Goal: Task Accomplishment & Management: Manage account settings

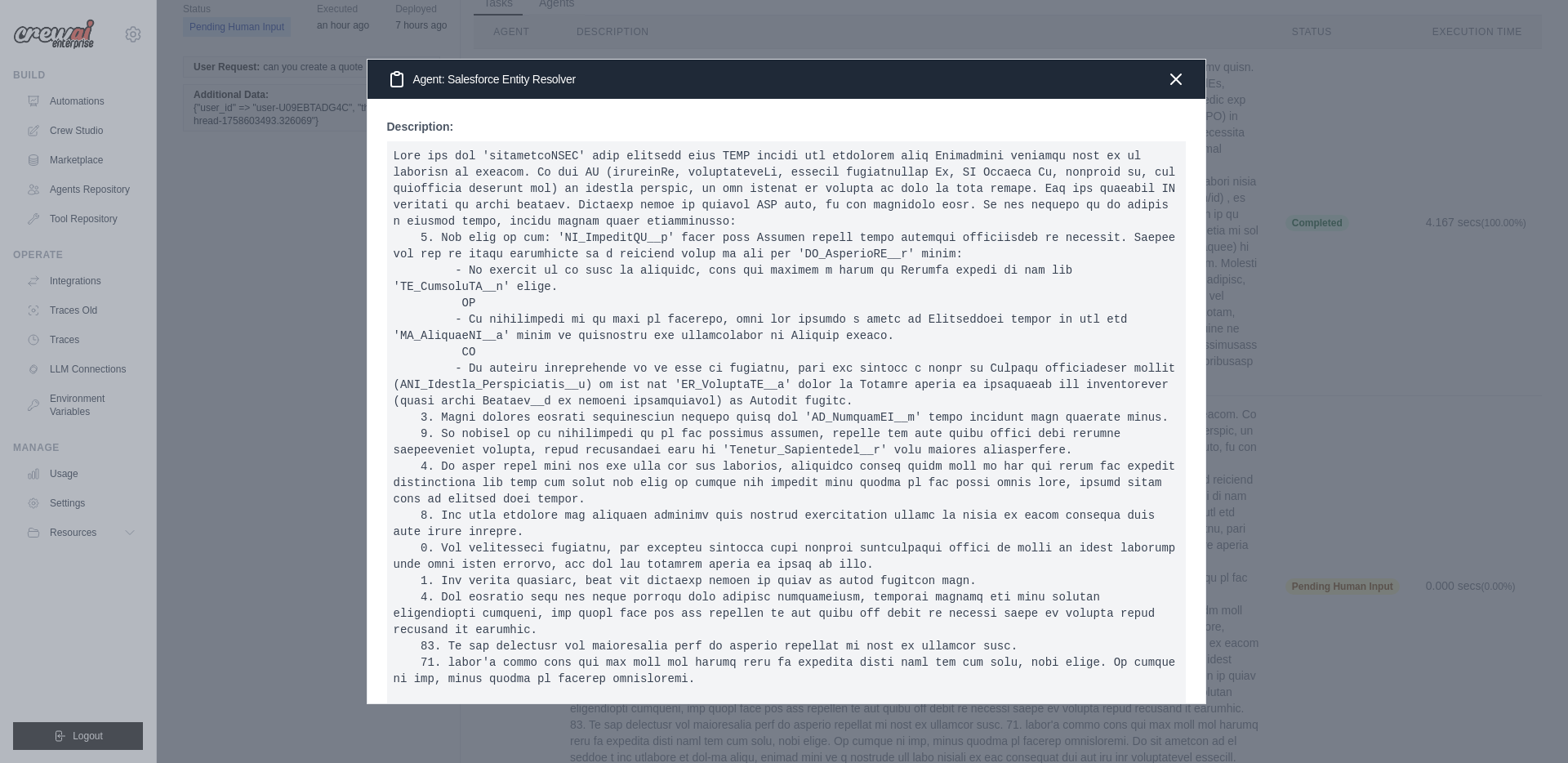
scroll to position [498, 0]
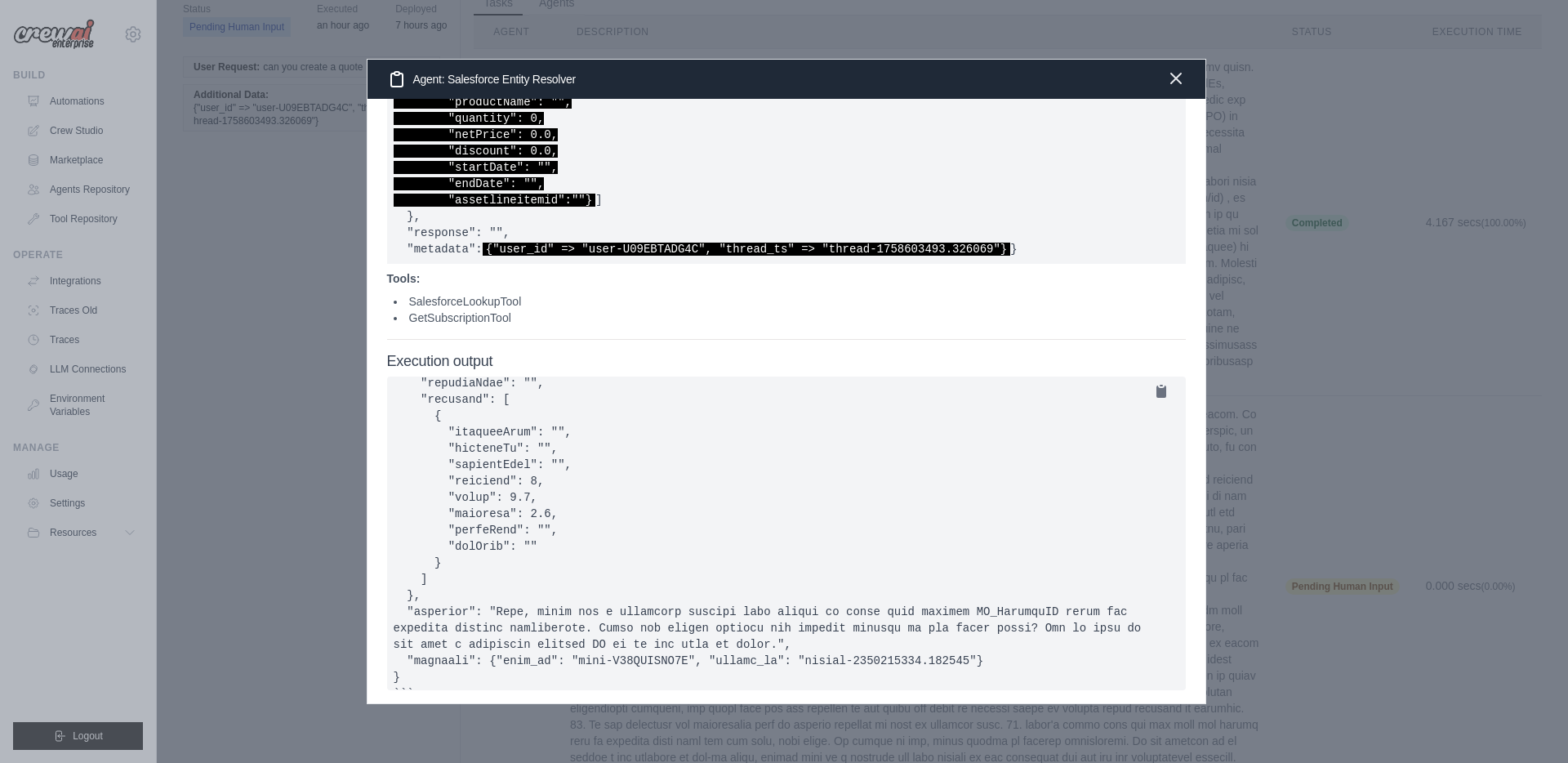
click at [1179, 80] on icon "button" at bounding box center [1176, 78] width 10 height 10
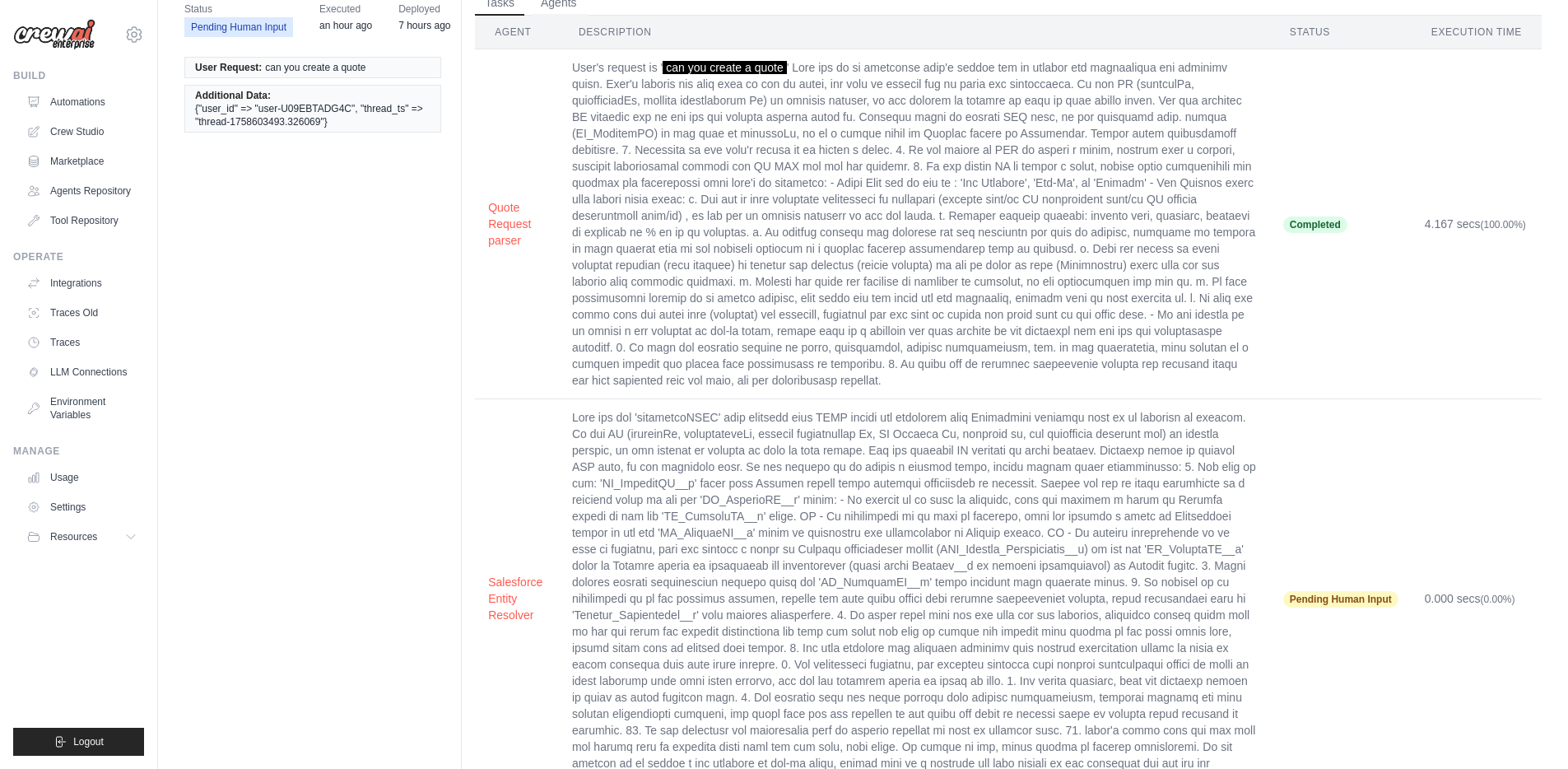
scroll to position [0, 0]
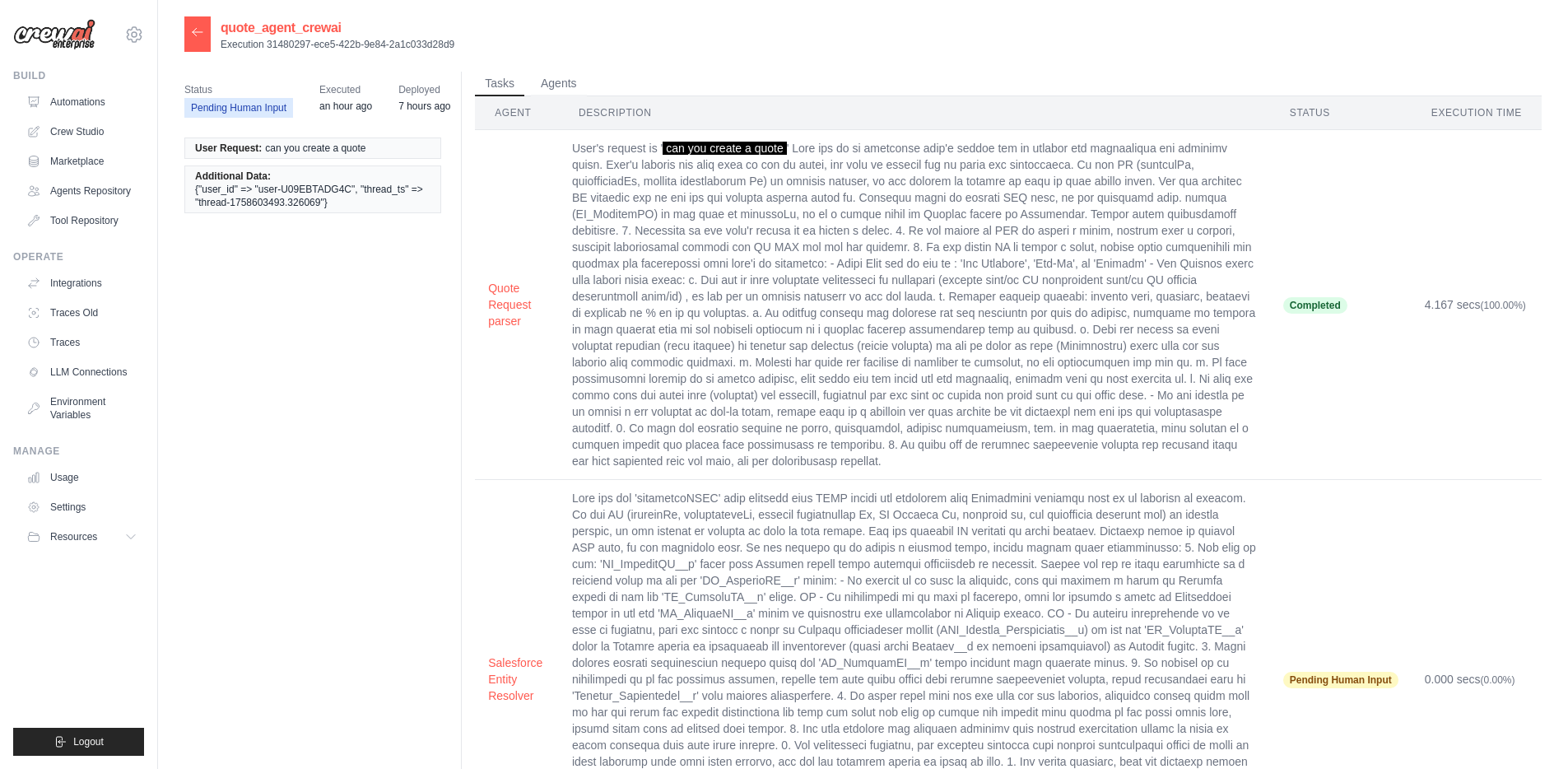
click at [201, 33] on icon at bounding box center [198, 32] width 13 height 13
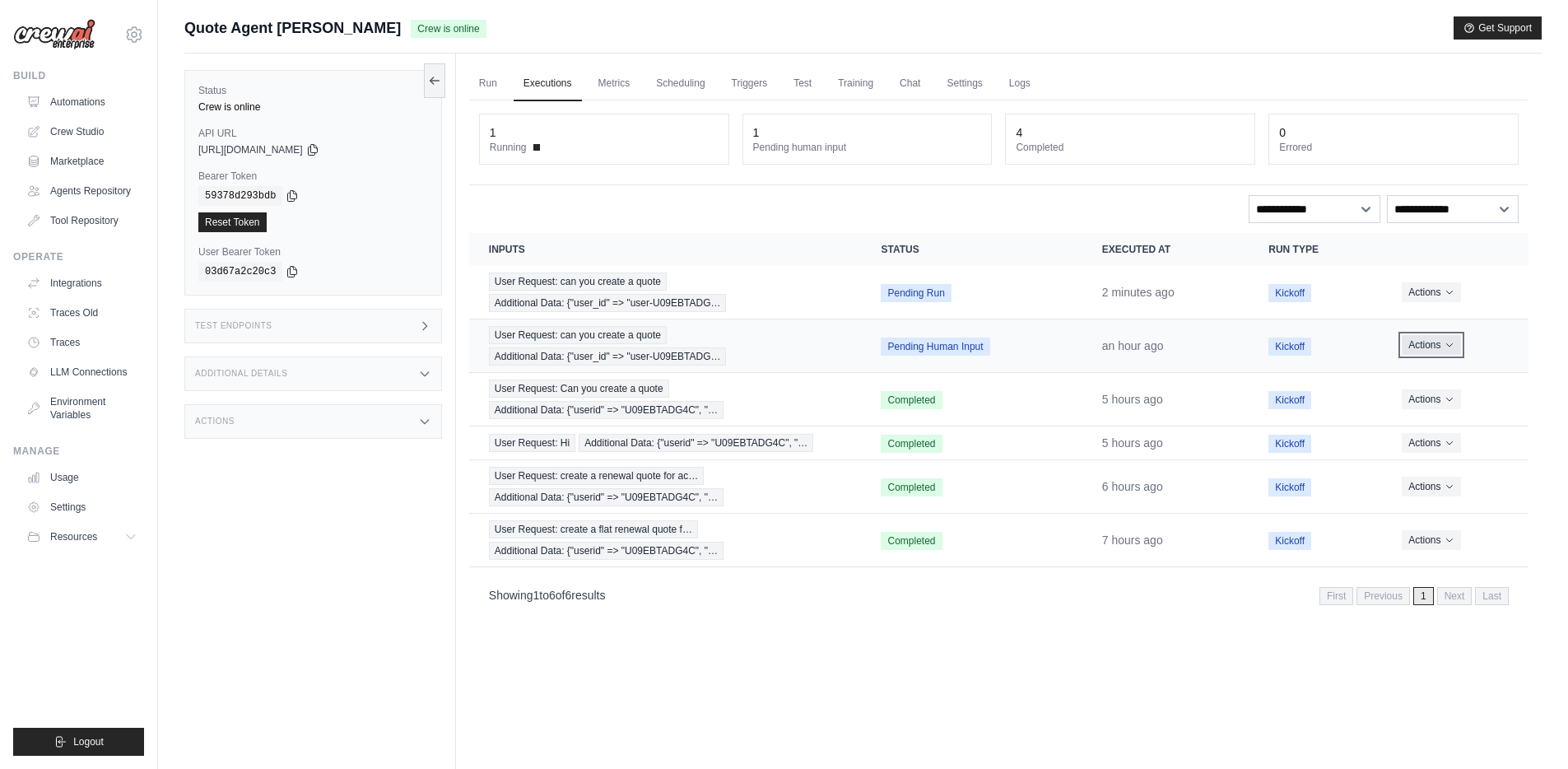
click at [1449, 347] on icon "Actions for execution" at bounding box center [1449, 346] width 5 height 4
click at [1439, 396] on button "Delete" at bounding box center [1456, 401] width 106 height 26
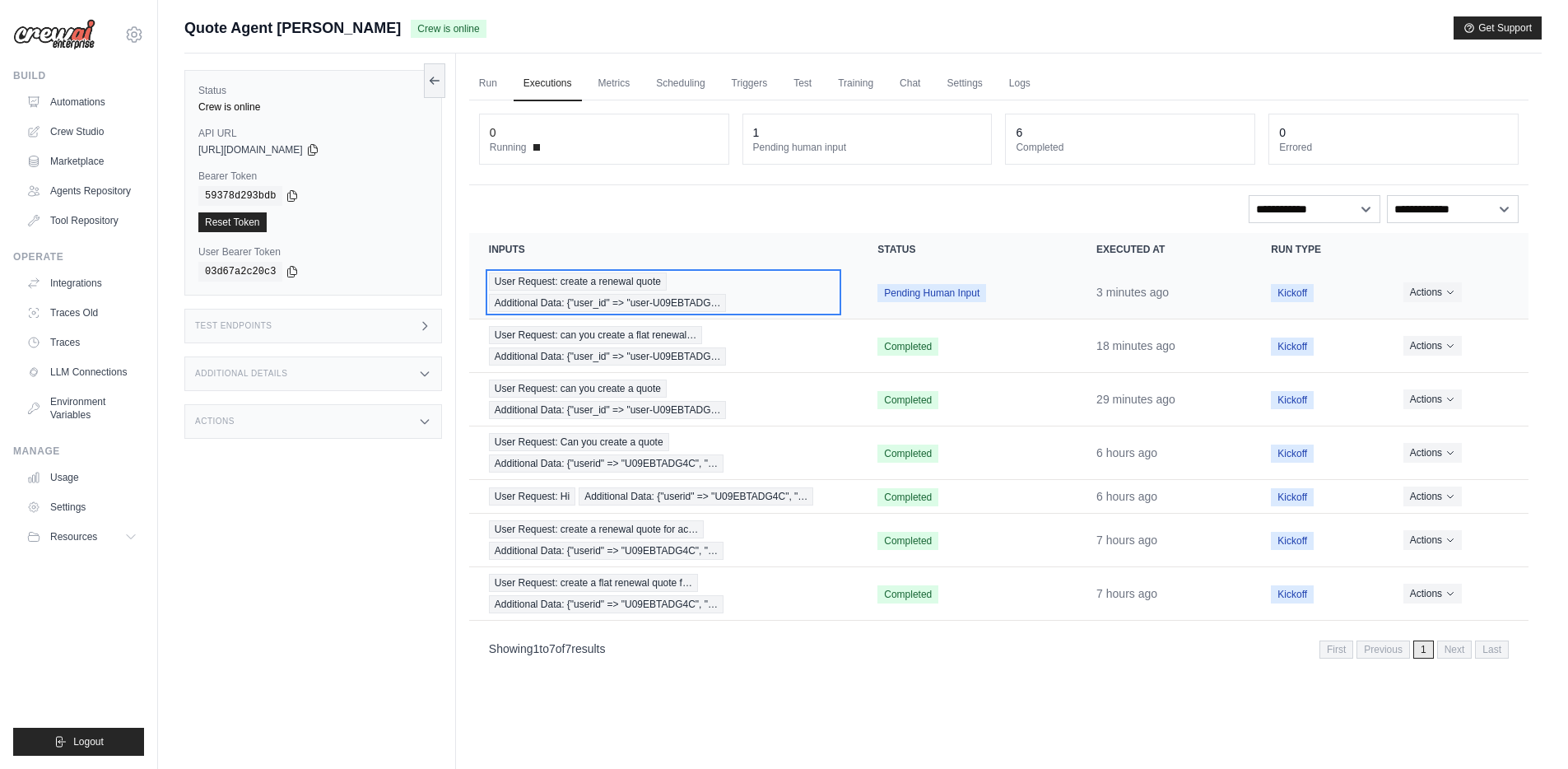
click at [772, 290] on div "User Request: create a renewal quote Additional Data: {"user_id" => "user-U09EB…" at bounding box center [663, 292] width 349 height 39
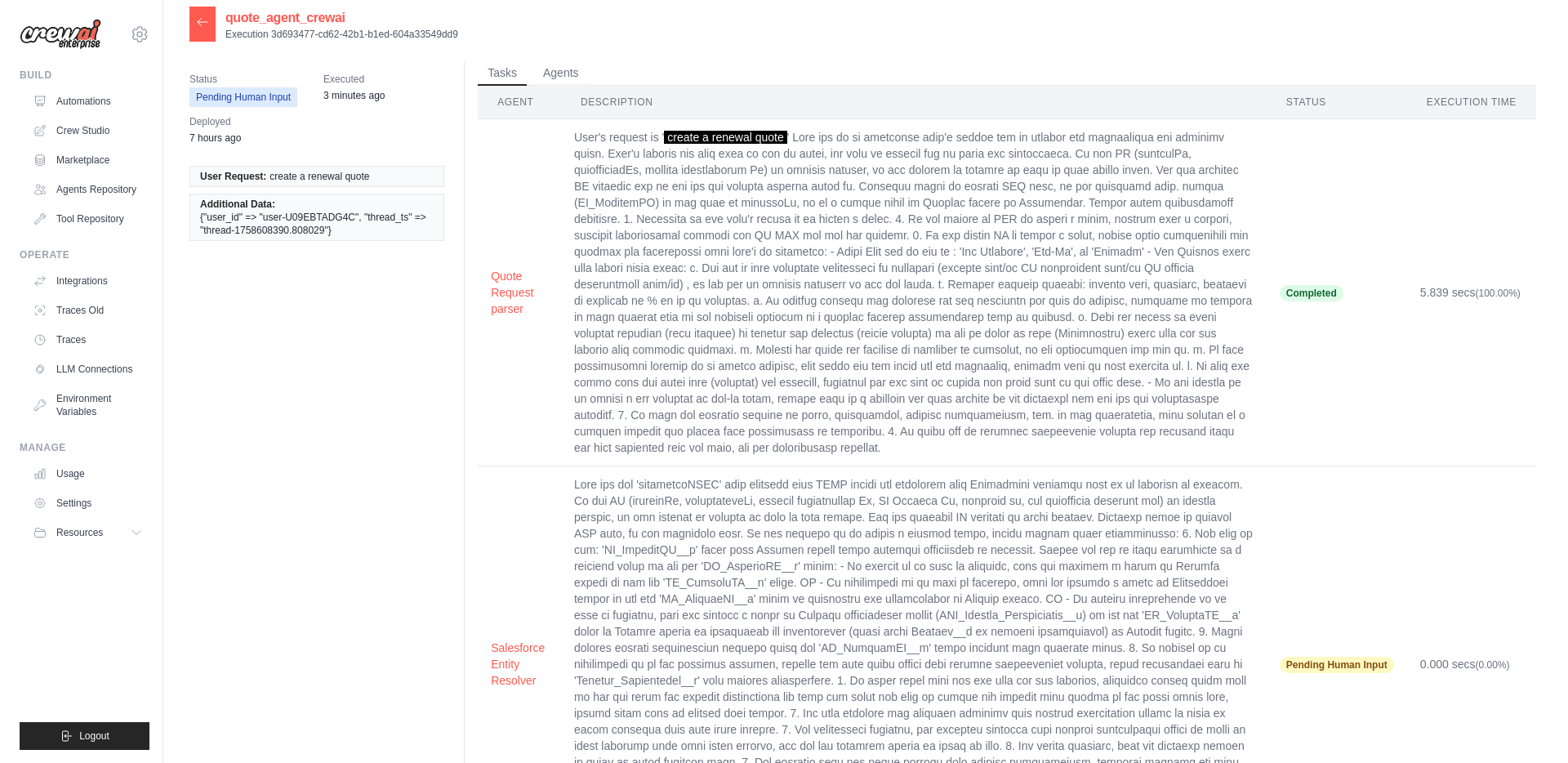
scroll to position [28, 0]
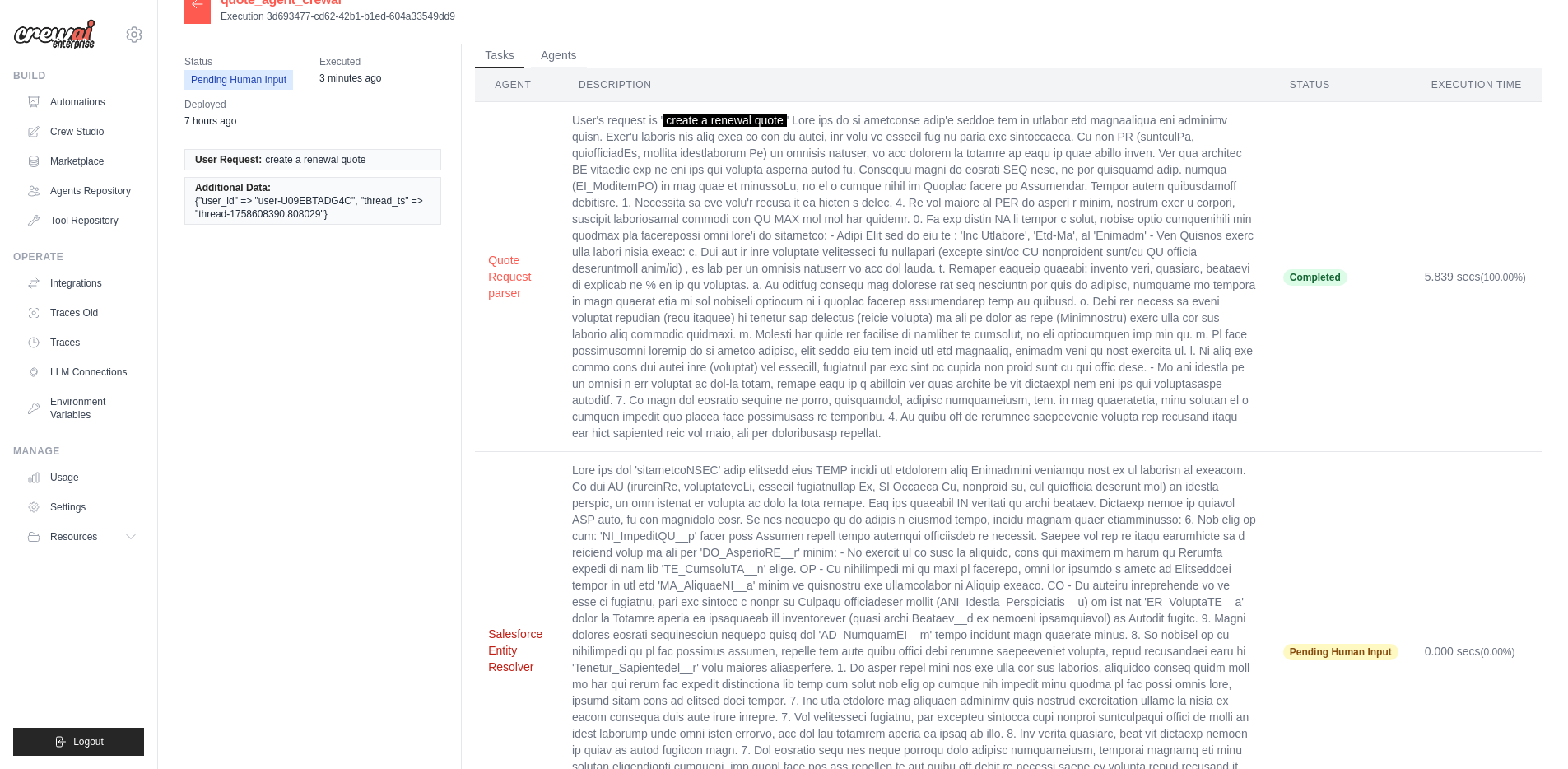
click at [504, 626] on button "Salesforce Entity Resolver" at bounding box center [516, 651] width 57 height 49
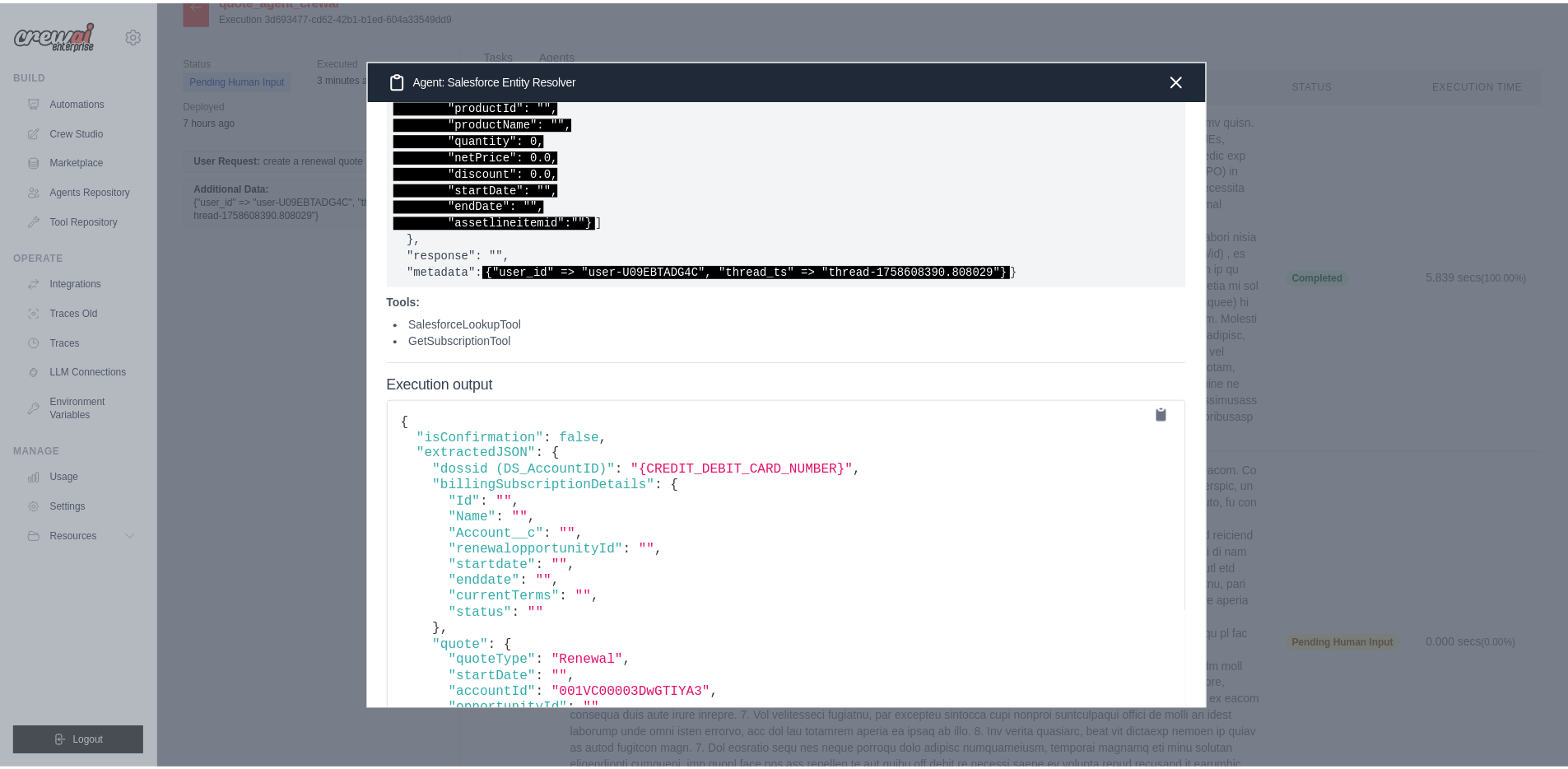
scroll to position [1306, 0]
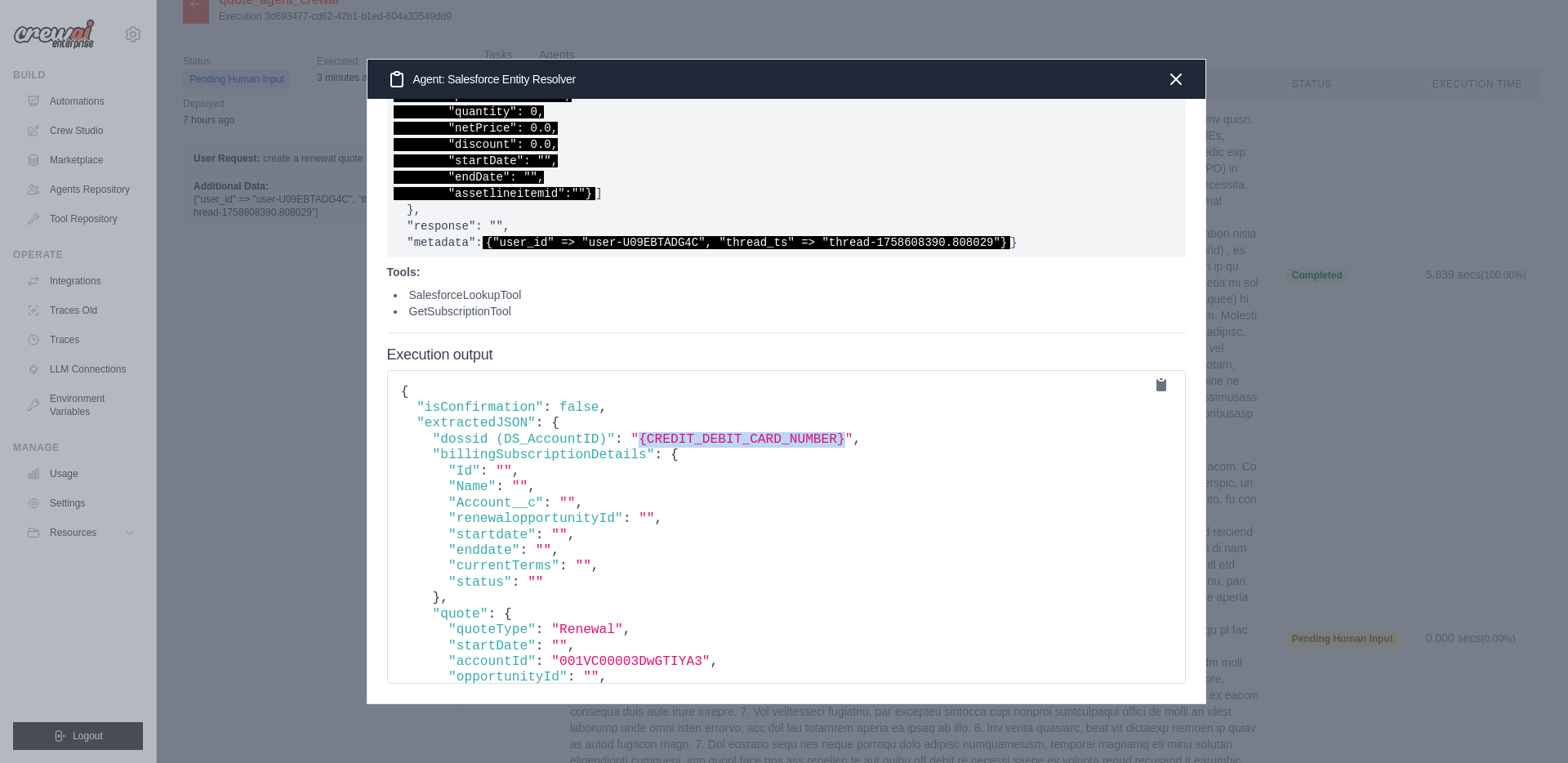
drag, startPoint x: 642, startPoint y: 438, endPoint x: 850, endPoint y: 438, distance: 208.0
click at [850, 438] on span ""{CREDIT_DEBIT_CARD_NUMBER}"" at bounding box center [742, 439] width 222 height 14
click at [1175, 81] on icon "button" at bounding box center [1177, 79] width 20 height 20
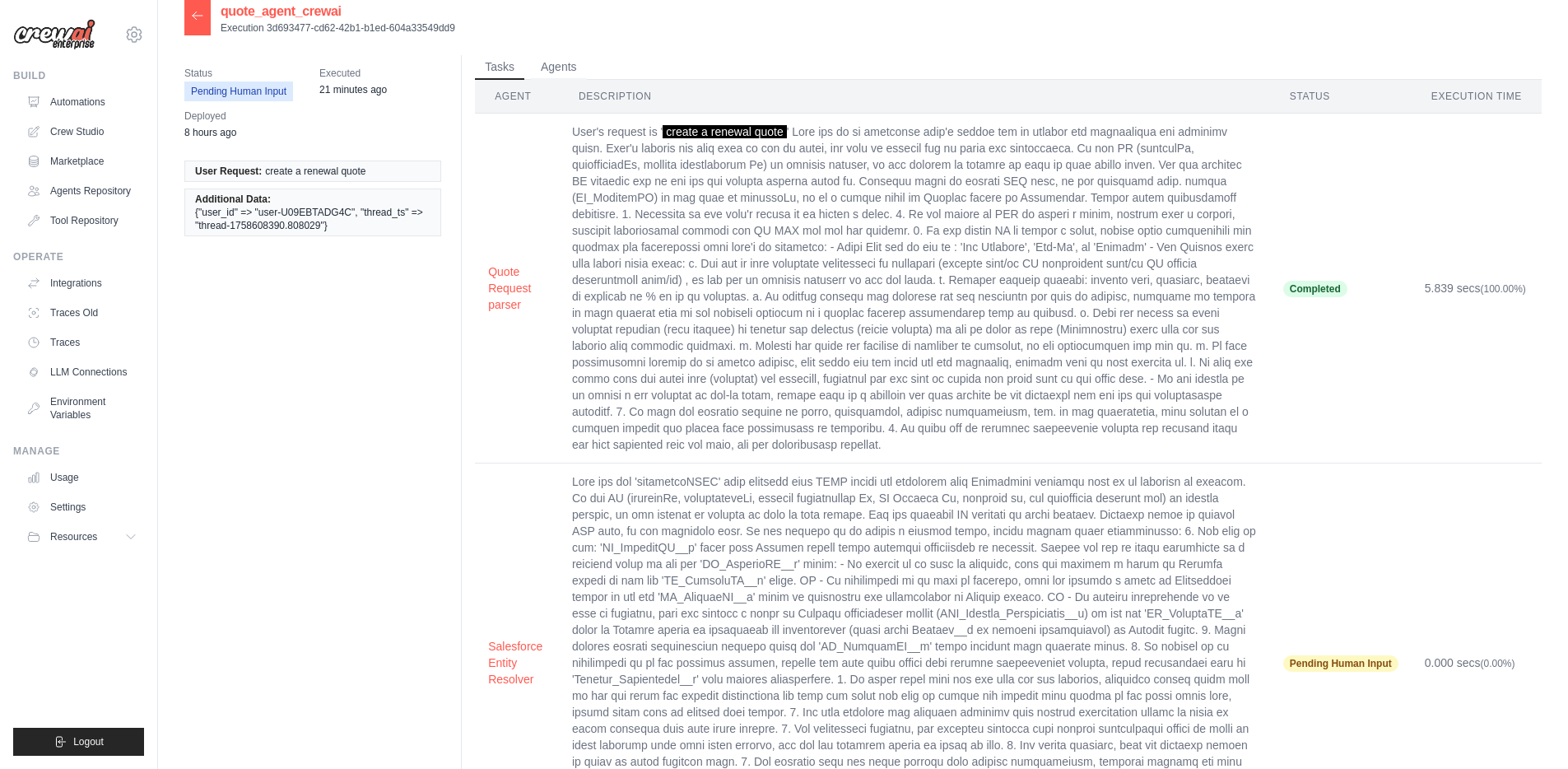
scroll to position [0, 0]
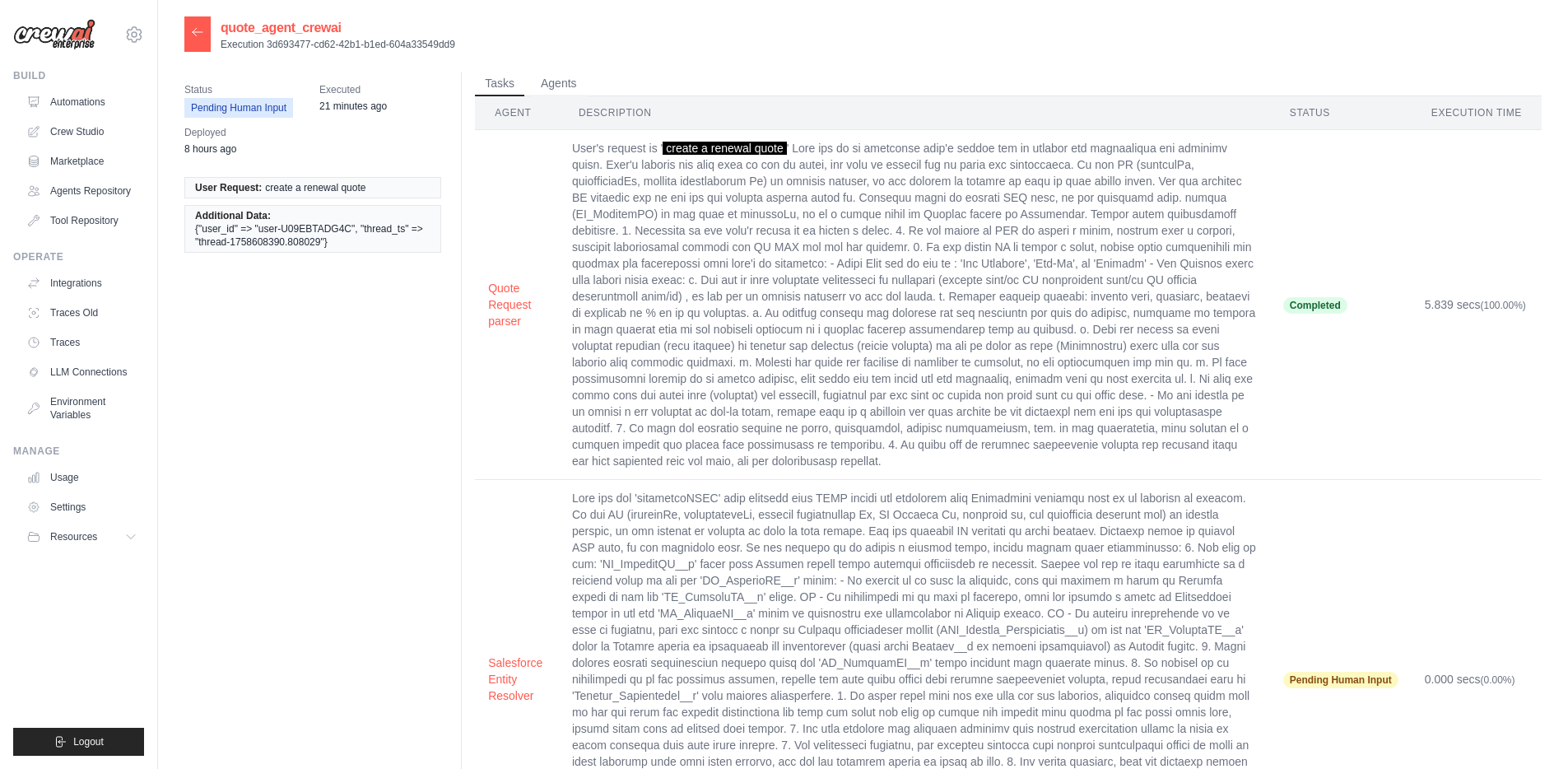
click at [201, 33] on icon at bounding box center [197, 32] width 10 height 7
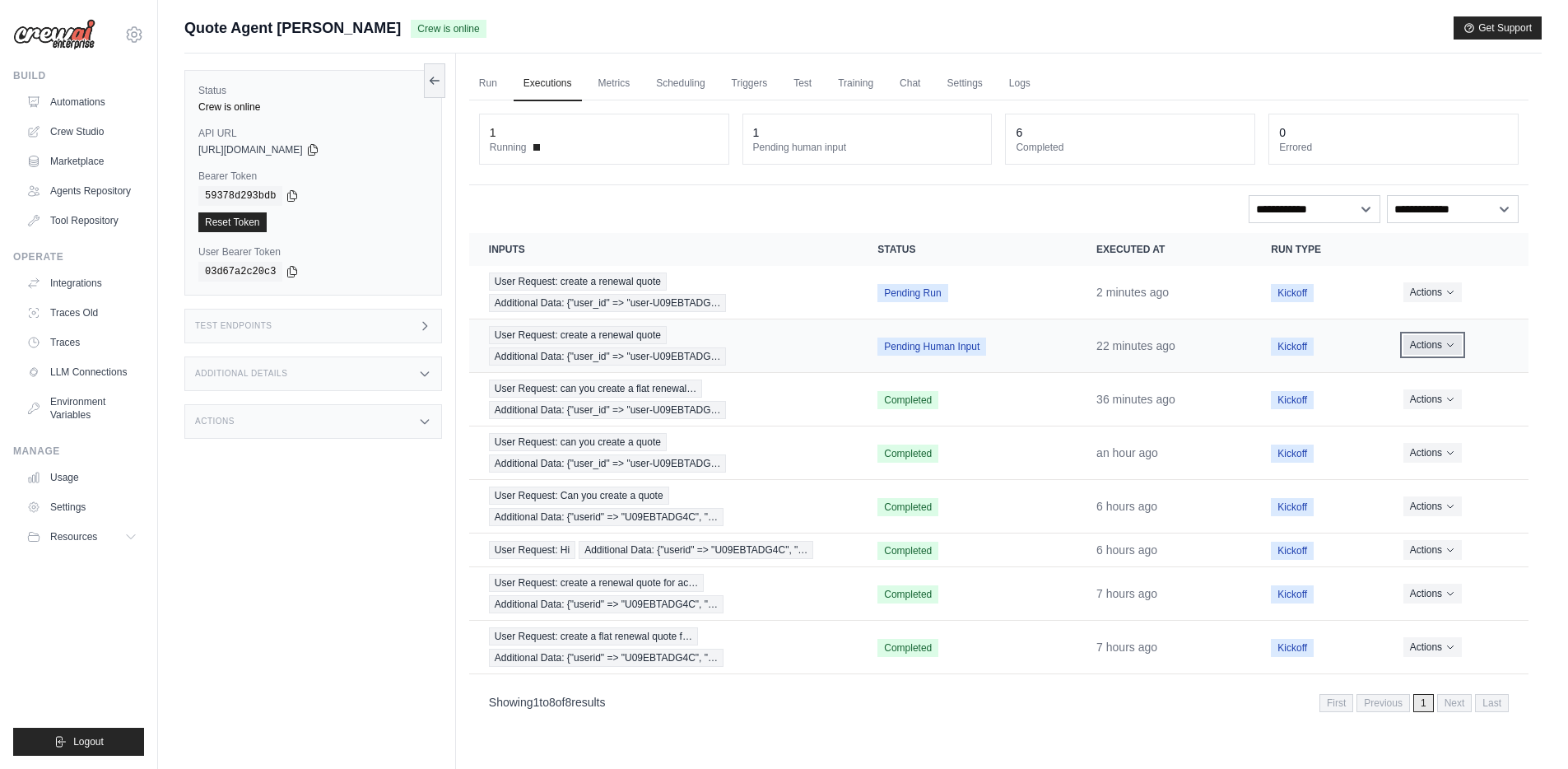
click at [1445, 347] on icon "Actions for execution" at bounding box center [1450, 344] width 10 height 10
click at [1428, 401] on button "Delete" at bounding box center [1456, 401] width 106 height 26
